Goal: Transaction & Acquisition: Purchase product/service

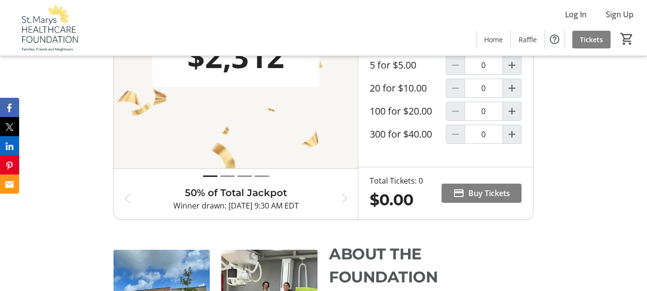
scroll to position [527, 0]
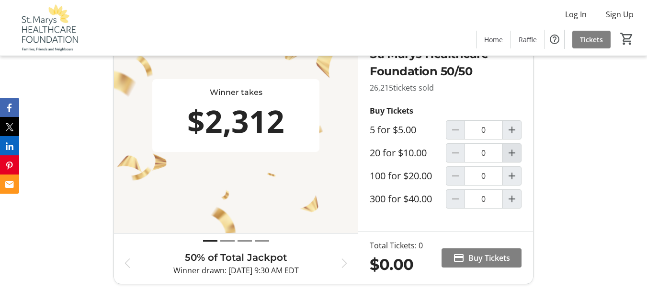
click at [512, 159] on mat-icon "Increment by one" at bounding box center [511, 152] width 11 height 11
type input "1"
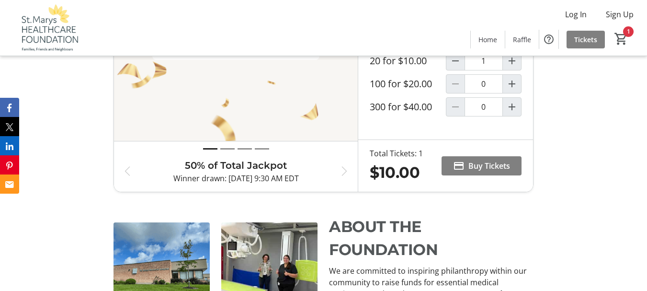
scroll to position [623, 0]
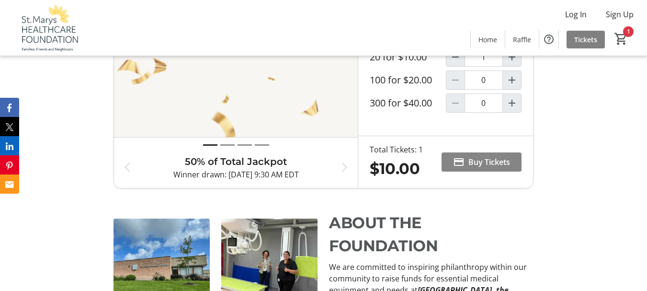
click at [485, 168] on span "Buy Tickets" at bounding box center [489, 161] width 42 height 11
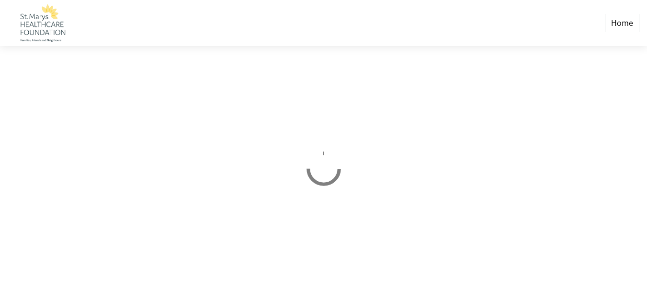
select select "CA"
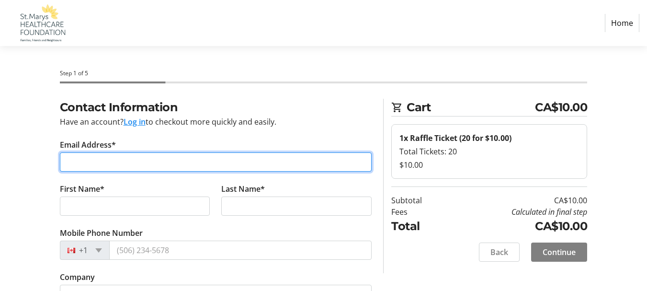
click at [114, 164] on input "Email Address*" at bounding box center [216, 161] width 312 height 19
type input "[EMAIL_ADDRESS][DOMAIN_NAME]"
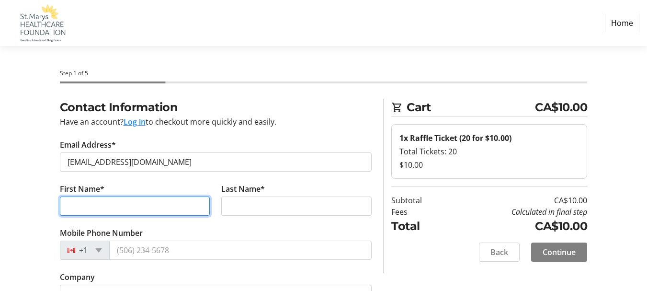
type input "DON"
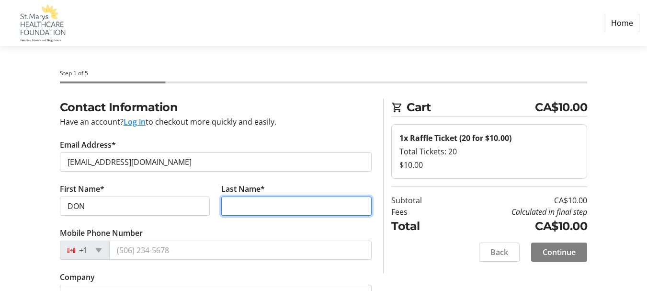
type input "[PERSON_NAME]"
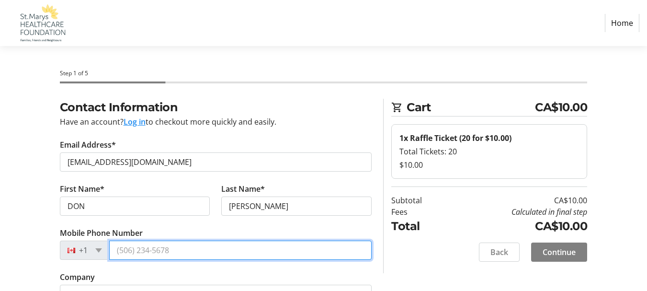
type input "[PHONE_NUMBER]"
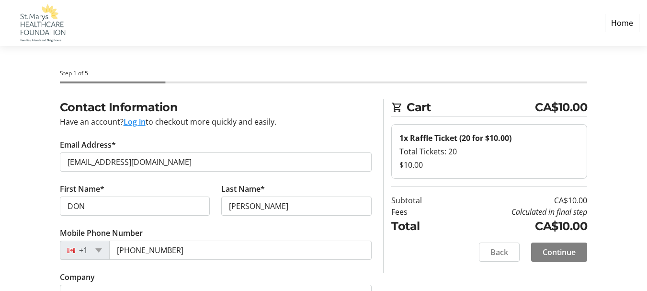
type input "[STREET_ADDRESS]"
type input "[GEOGRAPHIC_DATA]"
select select "ON"
type input "N5A 0G6"
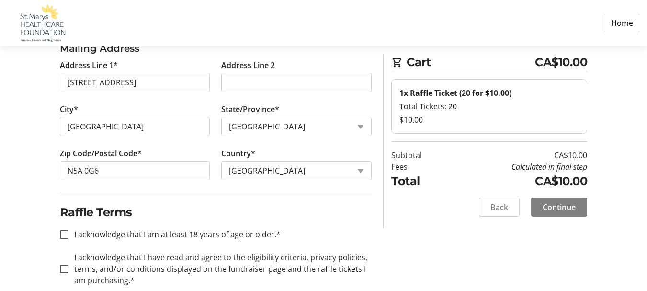
scroll to position [316, 0]
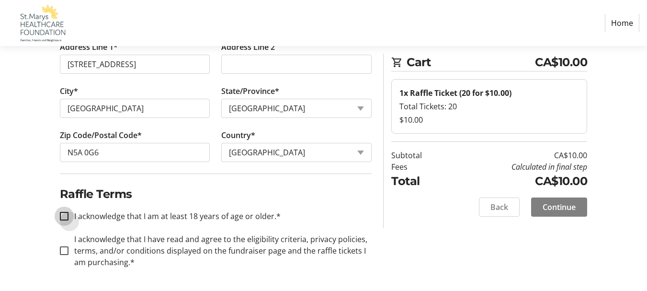
click at [64, 217] on input "I acknowledge that I am at least 18 years of age or older.*" at bounding box center [64, 216] width 9 height 9
checkbox input "true"
click at [64, 249] on input "I acknowledge that I have read and agree to the eligibility criteria, privacy p…" at bounding box center [64, 250] width 9 height 9
checkbox input "true"
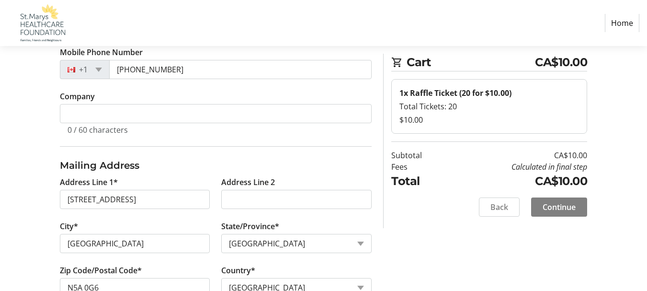
scroll to position [192, 0]
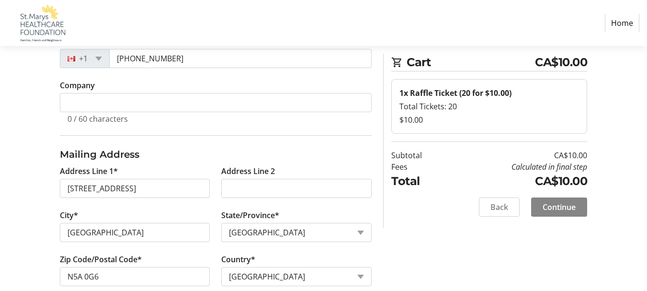
click at [556, 208] on span "Continue" at bounding box center [559, 206] width 33 height 11
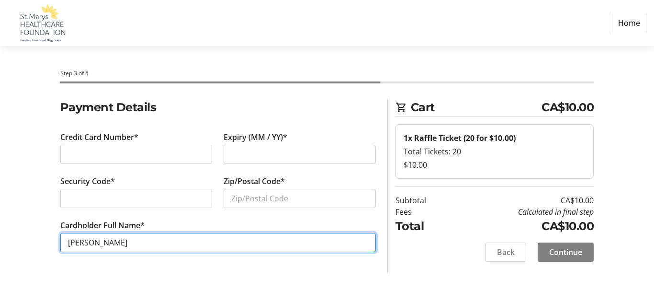
click at [87, 242] on input "[PERSON_NAME]" at bounding box center [218, 242] width 316 height 19
type input "[PERSON_NAME]"
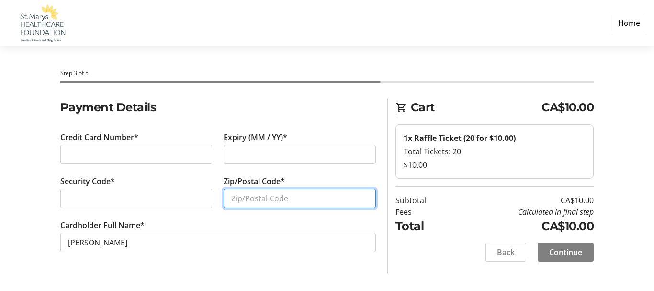
click at [229, 197] on input "Zip/Postal Code*" at bounding box center [300, 198] width 152 height 19
type input "n5a0g6"
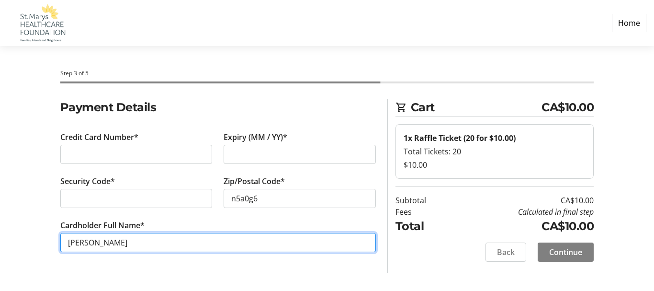
click at [143, 239] on input "[PERSON_NAME]" at bounding box center [218, 242] width 316 height 19
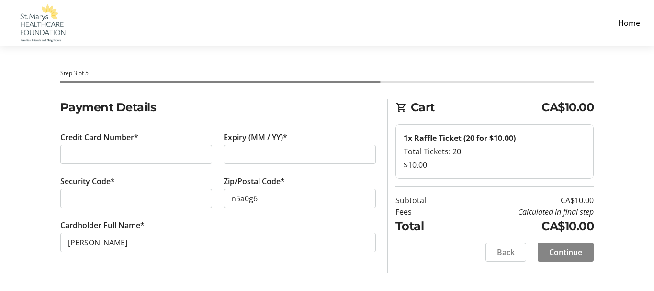
click at [556, 251] on span "Continue" at bounding box center [565, 251] width 33 height 11
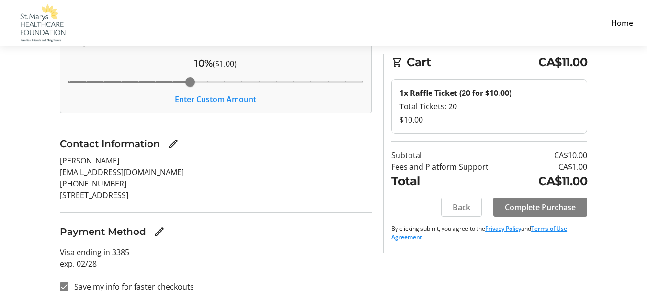
scroll to position [123, 0]
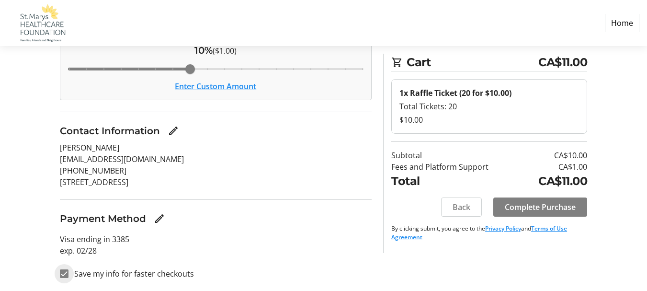
click at [62, 275] on input "Save my info for faster checkouts" at bounding box center [64, 273] width 9 height 9
checkbox input "false"
click at [539, 205] on span "Complete Purchase" at bounding box center [540, 206] width 71 height 11
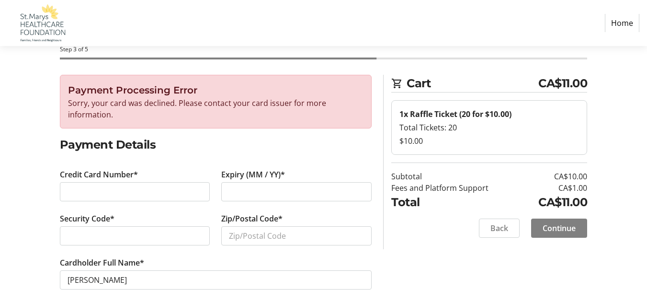
scroll to position [45, 0]
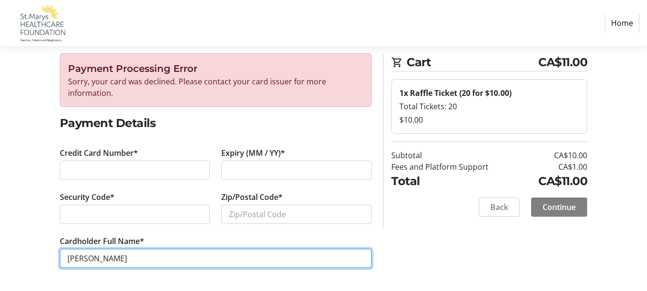
click at [84, 259] on input "[PERSON_NAME]" at bounding box center [216, 258] width 312 height 19
type input "[PERSON_NAME]"
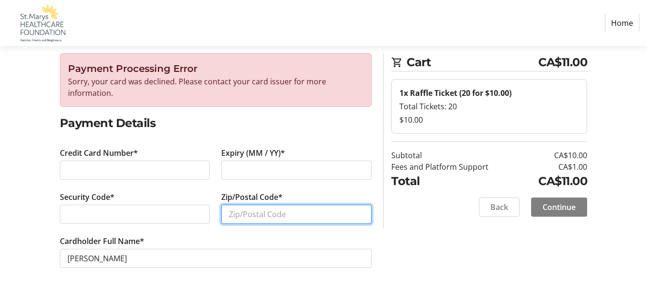
click at [236, 216] on input "Zip/Postal Code*" at bounding box center [296, 213] width 150 height 19
type input "N5A 0G6"
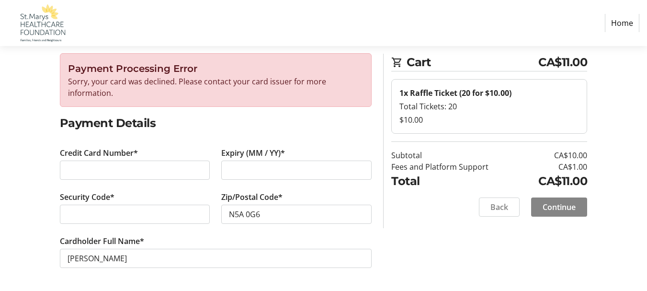
click at [548, 203] on span "Continue" at bounding box center [559, 206] width 33 height 11
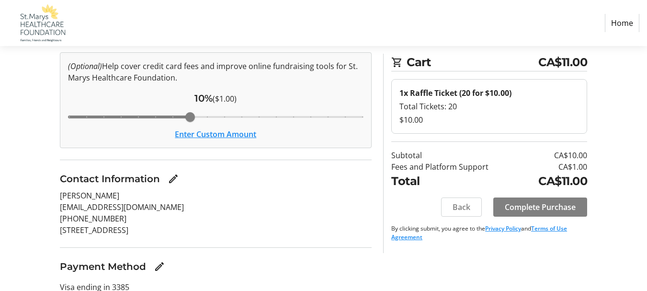
scroll to position [123, 0]
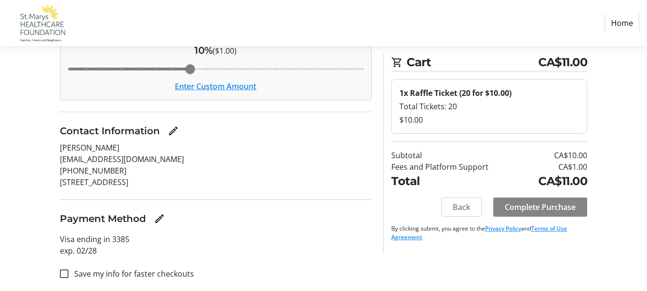
click at [533, 204] on span "Complete Purchase" at bounding box center [540, 206] width 71 height 11
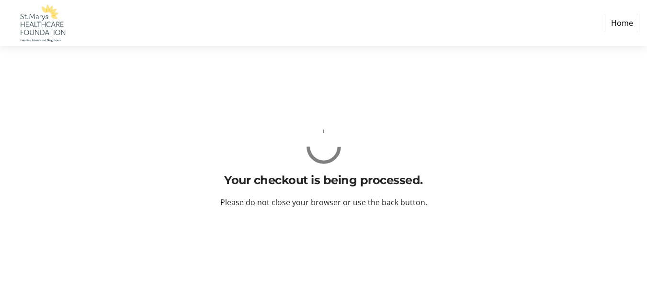
scroll to position [0, 0]
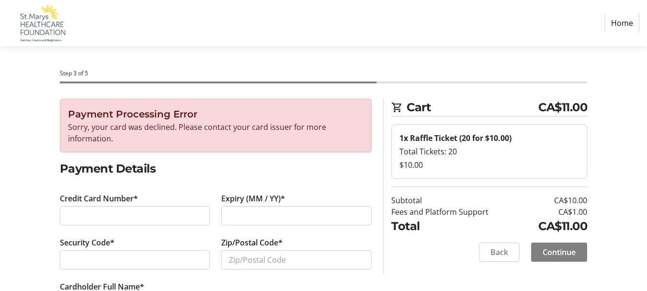
scroll to position [45, 0]
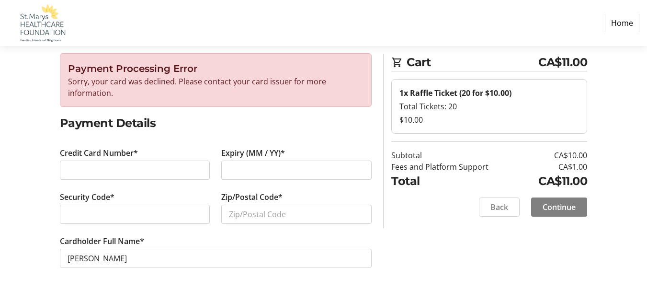
click at [282, 196] on label "Zip/Postal Code*" at bounding box center [251, 196] width 61 height 11
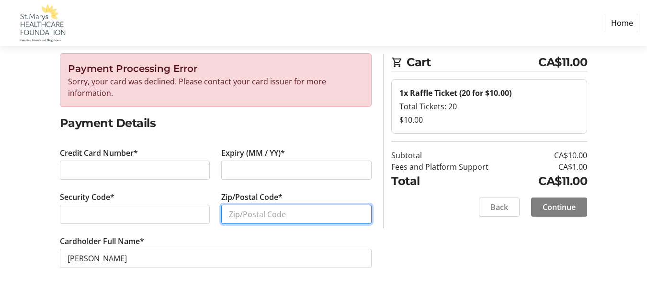
click at [282, 204] on input "Zip/Postal Code*" at bounding box center [296, 213] width 150 height 19
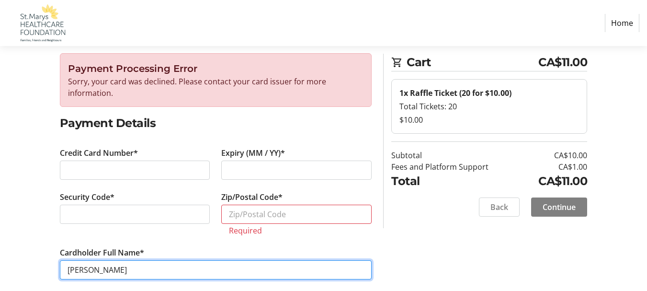
click at [82, 270] on input "[PERSON_NAME]" at bounding box center [216, 269] width 312 height 19
type input "[PERSON_NAME]"
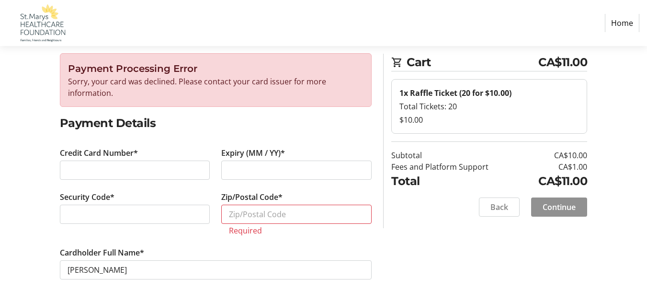
click at [565, 205] on span "Continue" at bounding box center [559, 206] width 33 height 11
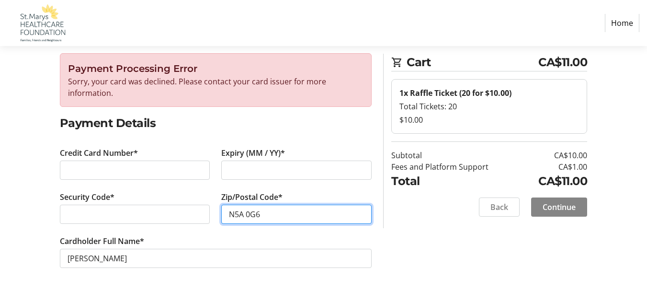
type input "N5A 0G6"
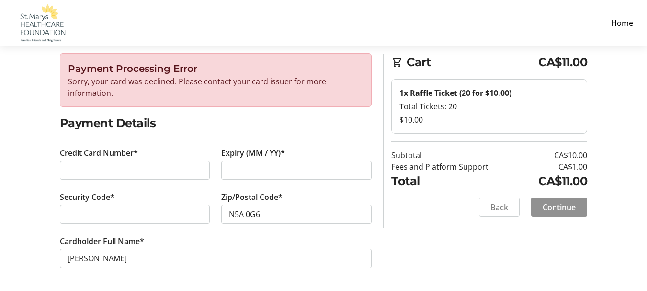
click at [566, 209] on span "Continue" at bounding box center [559, 206] width 33 height 11
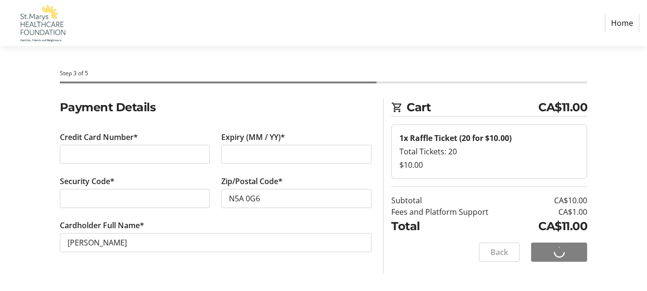
scroll to position [0, 0]
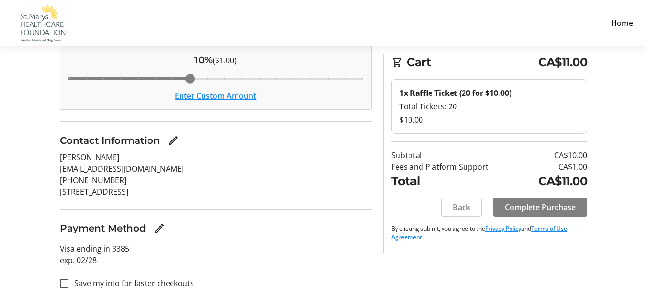
scroll to position [123, 0]
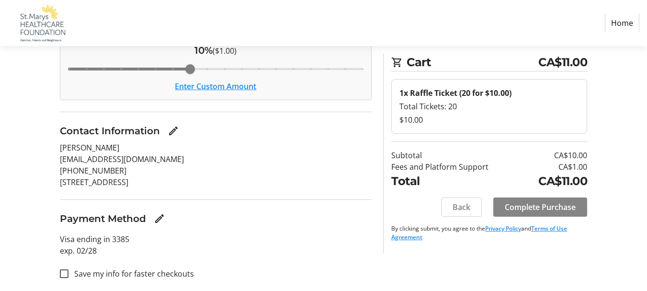
click at [529, 207] on span "Complete Purchase" at bounding box center [540, 206] width 71 height 11
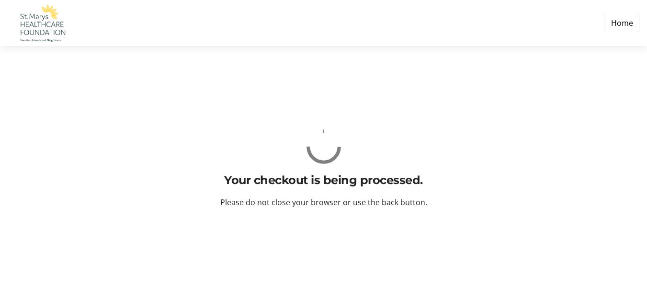
scroll to position [0, 0]
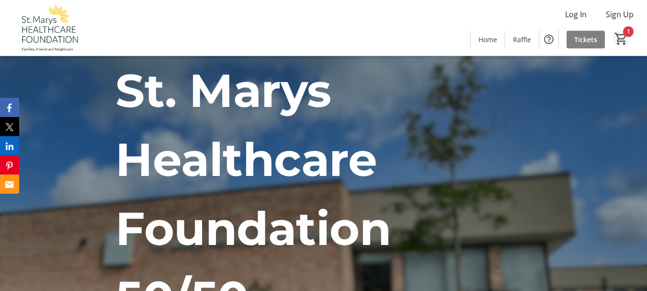
click at [625, 34] on mat-icon "1" at bounding box center [621, 39] width 14 height 14
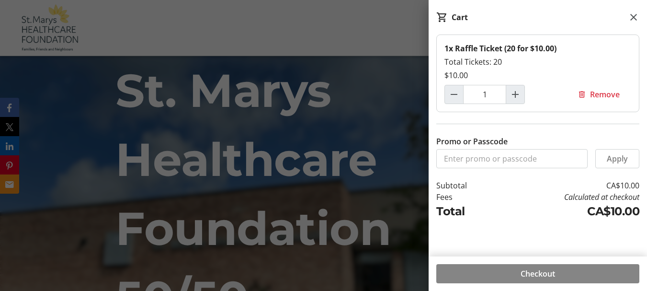
click at [540, 273] on span "Checkout" at bounding box center [538, 273] width 34 height 11
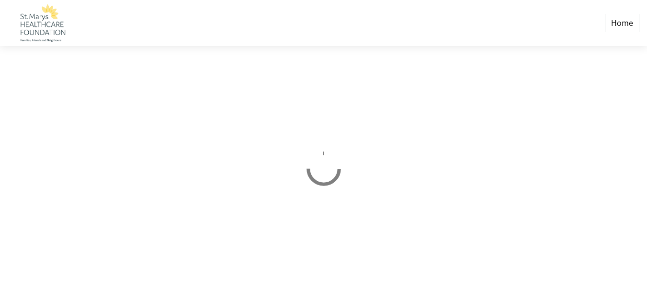
select select "CA"
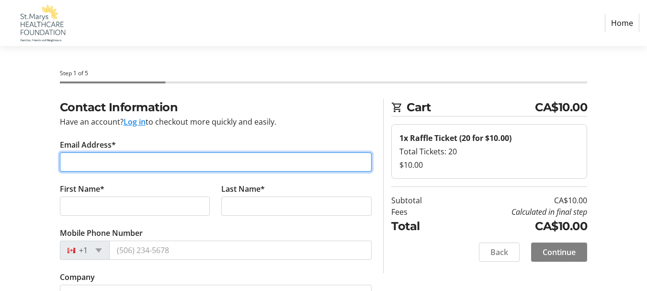
click at [75, 165] on input "Email Address*" at bounding box center [216, 161] width 312 height 19
type input "[EMAIL_ADDRESS][DOMAIN_NAME]"
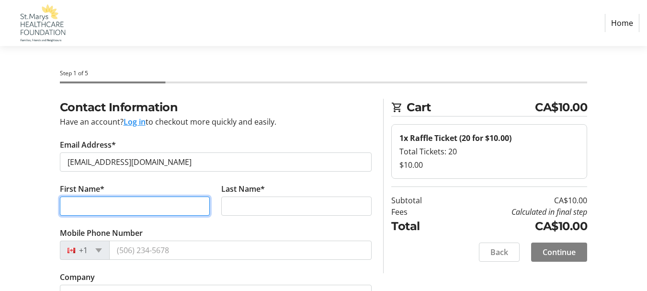
type input "DON"
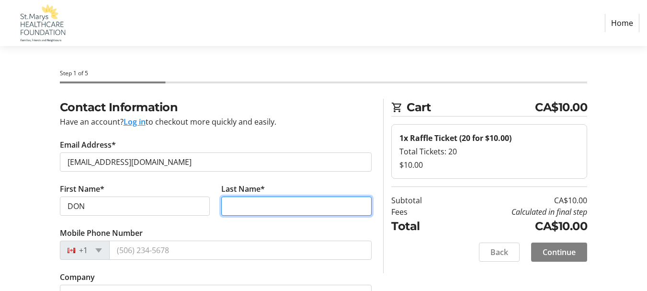
type input "[PERSON_NAME]"
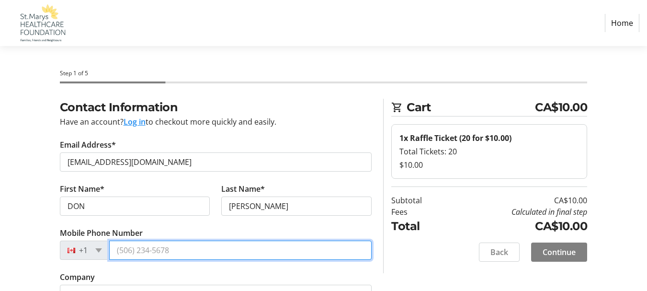
type input "[PHONE_NUMBER]"
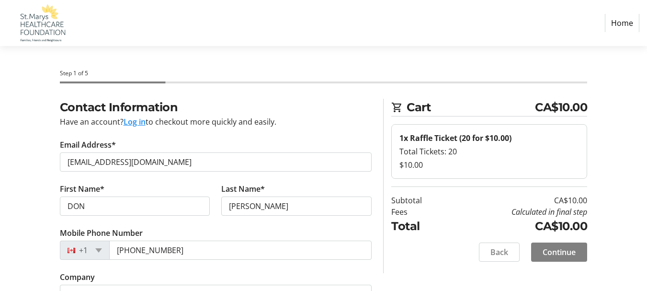
type input "[STREET_ADDRESS]"
type input "[GEOGRAPHIC_DATA]"
select select "ON"
type input "N5A 0G6"
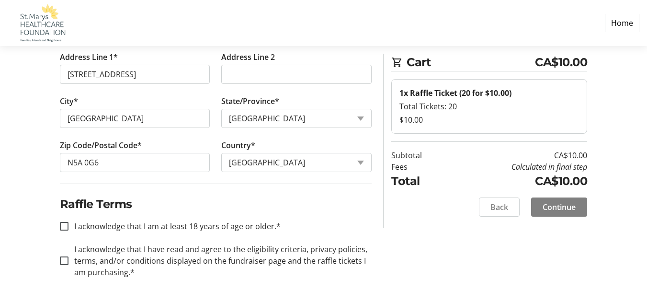
scroll to position [316, 0]
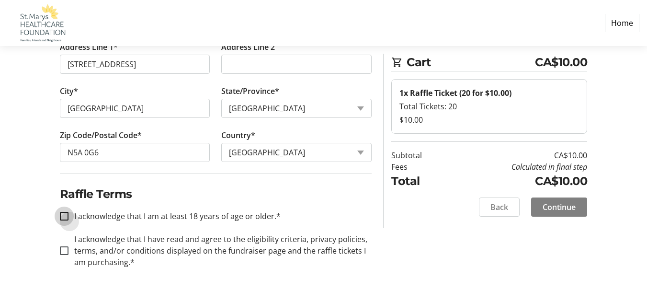
click at [64, 216] on input "I acknowledge that I am at least 18 years of age or older.*" at bounding box center [64, 216] width 9 height 9
checkbox input "true"
click at [62, 249] on input "I acknowledge that I have read and agree to the eligibility criteria, privacy p…" at bounding box center [64, 250] width 9 height 9
checkbox input "true"
click at [562, 208] on span "Continue" at bounding box center [559, 206] width 33 height 11
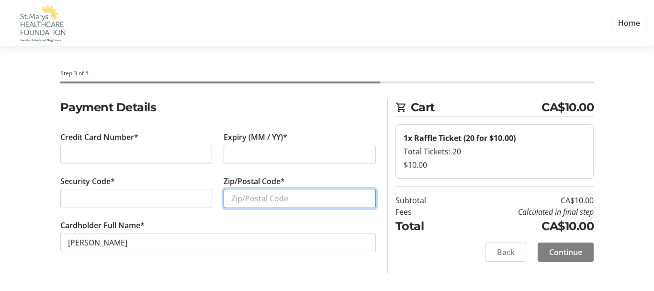
click at [237, 200] on input "Zip/Postal Code*" at bounding box center [300, 198] width 152 height 19
type input "N5A 0G6"
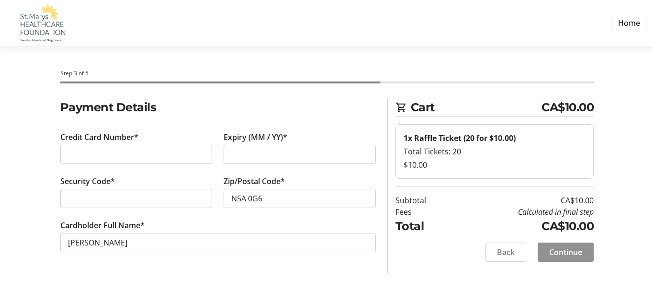
click at [556, 251] on span "Continue" at bounding box center [565, 251] width 33 height 11
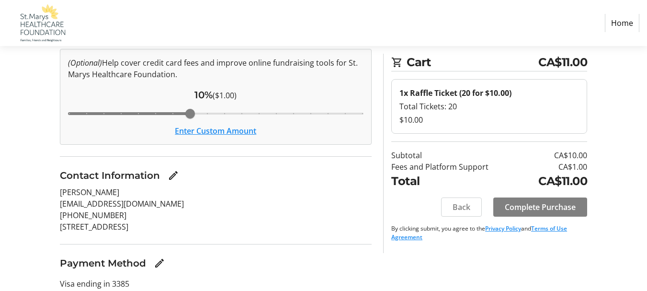
scroll to position [96, 0]
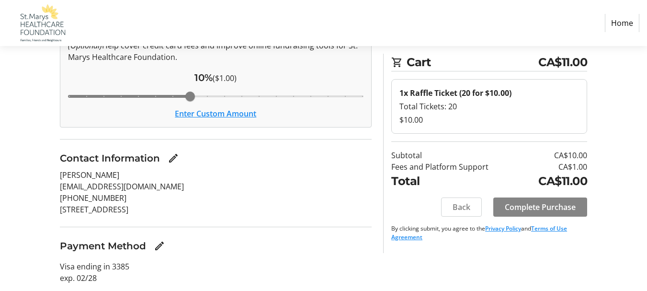
click at [513, 205] on span "Complete Purchase" at bounding box center [540, 206] width 71 height 11
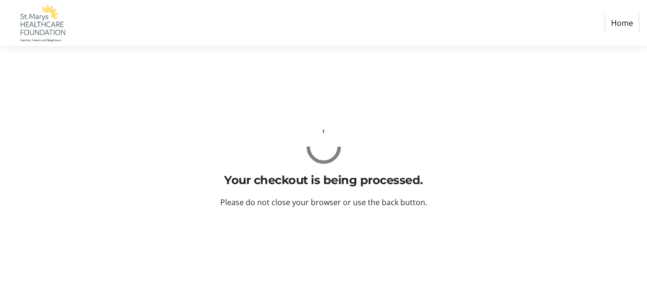
scroll to position [0, 0]
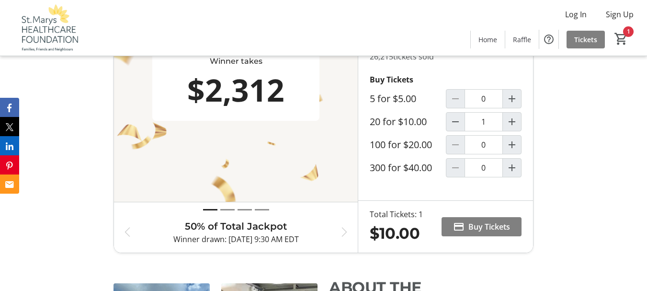
scroll to position [575, 0]
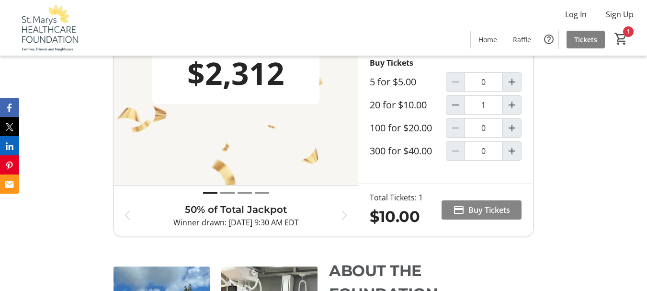
click at [490, 216] on span "Buy Tickets" at bounding box center [489, 209] width 42 height 11
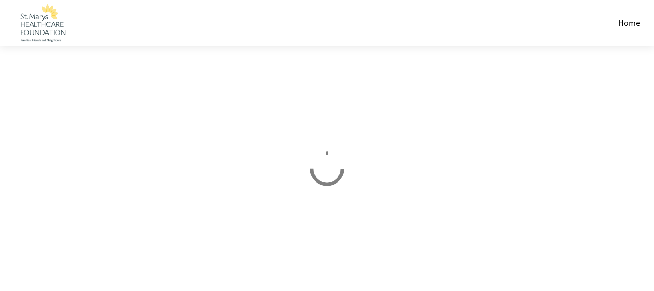
select select "CA"
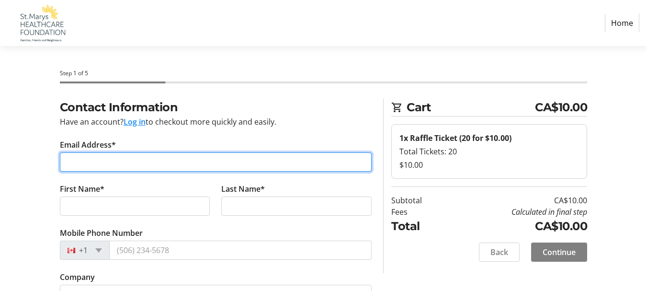
click at [95, 163] on input "Email Address*" at bounding box center [216, 161] width 312 height 19
type input "[EMAIL_ADDRESS][DOMAIN_NAME]"
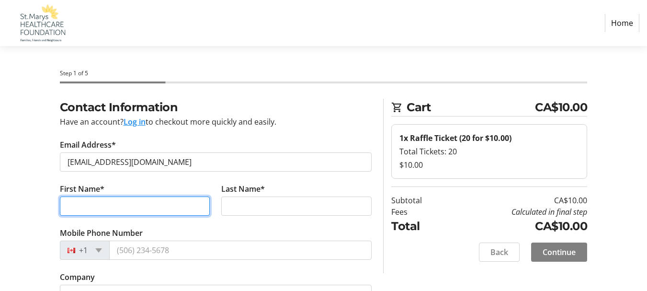
type input "DON"
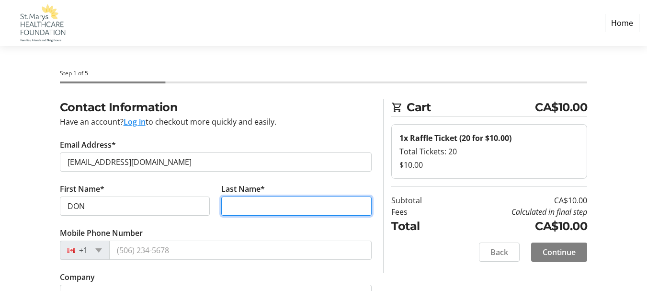
type input "[PERSON_NAME]"
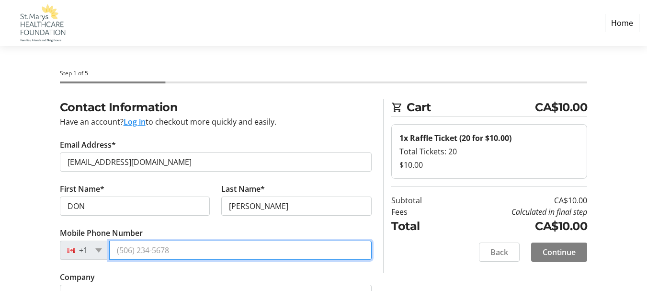
type input "[PHONE_NUMBER]"
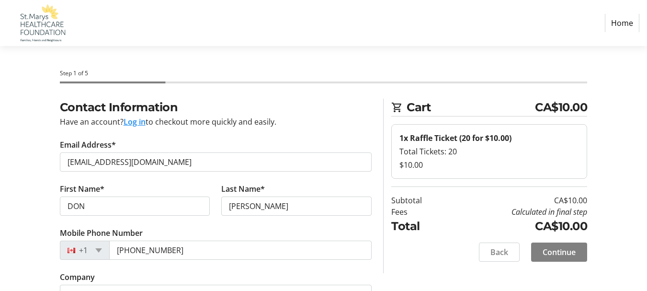
type input "[STREET_ADDRESS]"
type input "[GEOGRAPHIC_DATA]"
select select "ON"
type input "N5A 0G6"
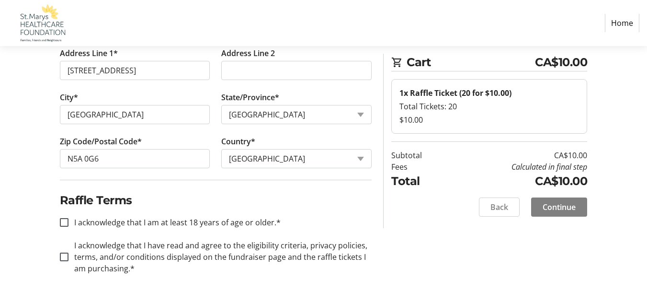
scroll to position [316, 0]
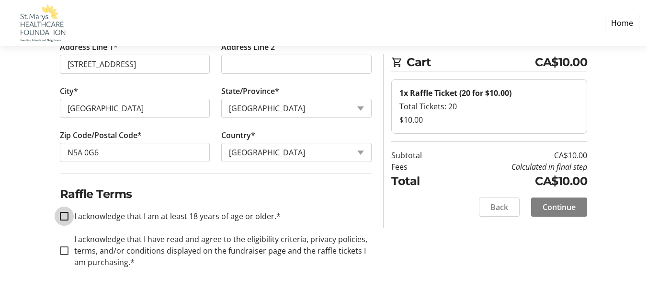
click at [65, 215] on input "I acknowledge that I am at least 18 years of age or older.*" at bounding box center [64, 216] width 9 height 9
checkbox input "true"
click at [64, 251] on input "I acknowledge that I have read and agree to the eligibility criteria, privacy p…" at bounding box center [64, 250] width 9 height 9
checkbox input "true"
click at [555, 206] on span "Continue" at bounding box center [559, 206] width 33 height 11
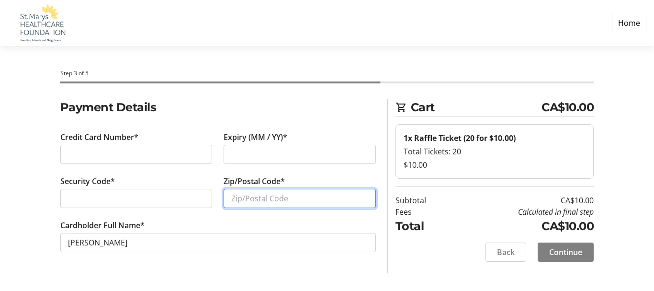
click at [234, 198] on input "Zip/Postal Code*" at bounding box center [300, 198] width 152 height 19
type input "N5A 0G6"
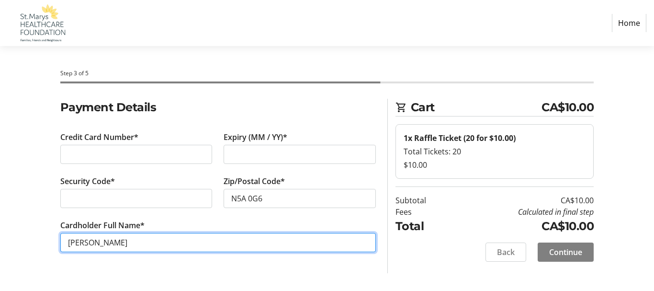
click at [83, 241] on input "[PERSON_NAME]" at bounding box center [218, 242] width 316 height 19
click at [148, 236] on input "[PERSON_NAME]" at bounding box center [218, 242] width 316 height 19
type input "[PERSON_NAME]"
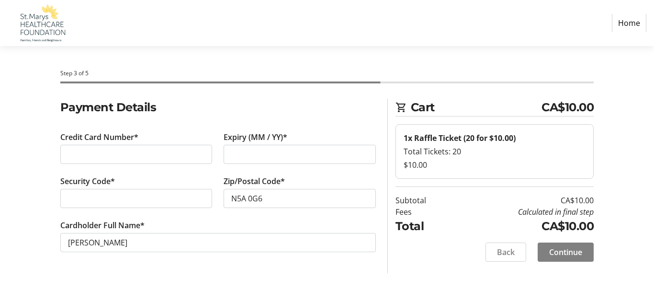
click at [284, 260] on tr-form-field "Cardholder Full Name* [PERSON_NAME]" at bounding box center [218, 241] width 316 height 44
click at [562, 251] on span "Continue" at bounding box center [565, 251] width 33 height 11
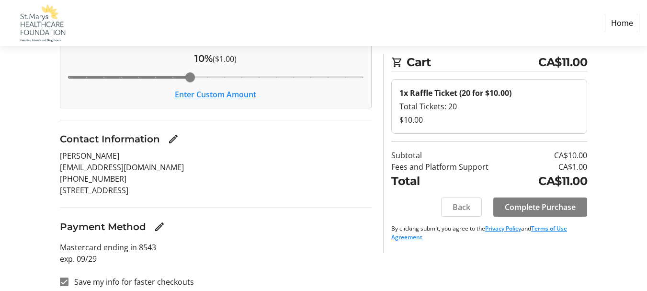
scroll to position [123, 0]
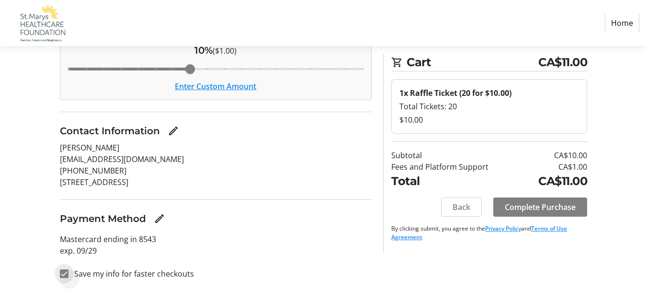
click at [64, 273] on input "Save my info for faster checkouts" at bounding box center [64, 273] width 9 height 9
checkbox input "false"
click at [531, 206] on span "Complete Purchase" at bounding box center [540, 206] width 71 height 11
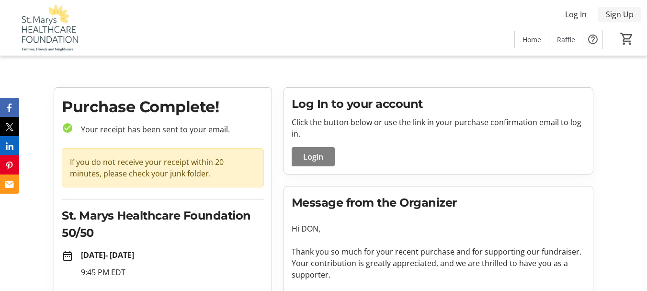
click at [612, 15] on span "Sign Up" at bounding box center [620, 14] width 28 height 11
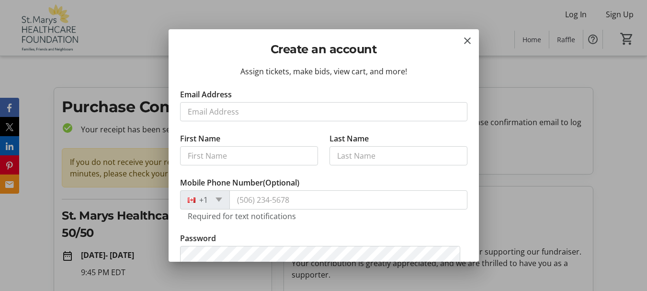
click at [190, 112] on input "Email Address" at bounding box center [323, 111] width 287 height 19
type input "[EMAIL_ADDRESS][DOMAIN_NAME]"
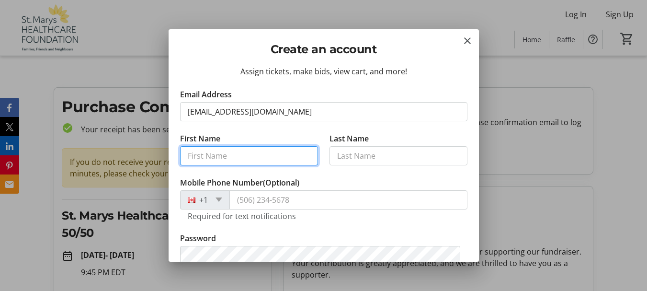
type input "DON"
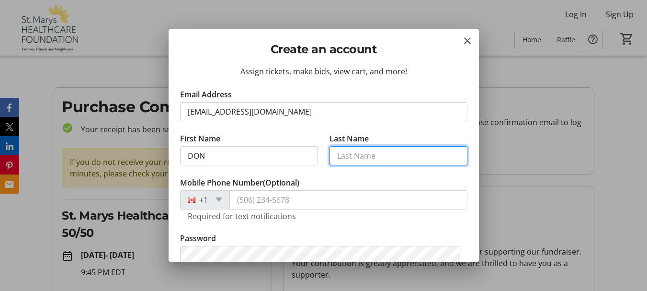
type input "[PERSON_NAME]"
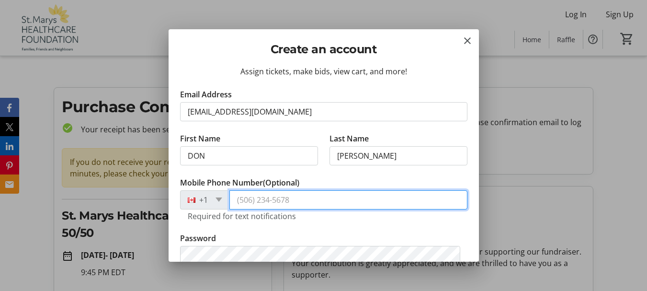
type input "[PHONE_NUMBER]"
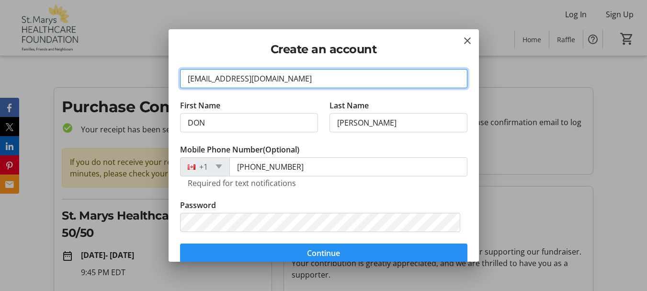
scroll to position [96, 0]
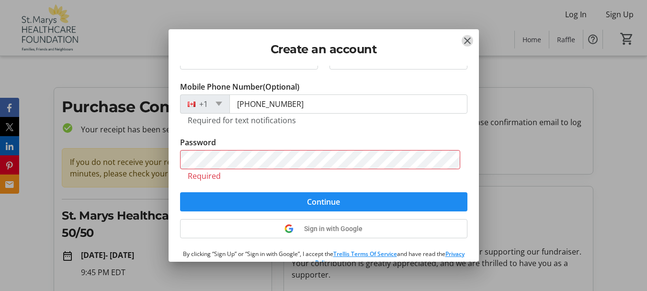
click at [465, 40] on mat-icon "Close" at bounding box center [467, 40] width 11 height 11
